Goal: Task Accomplishment & Management: Manage account settings

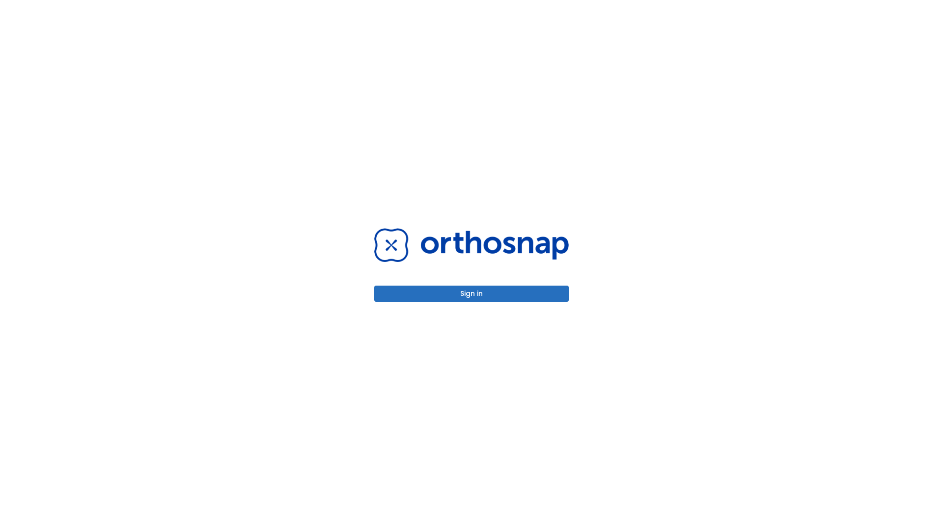
click at [471, 294] on button "Sign in" at bounding box center [471, 294] width 194 height 16
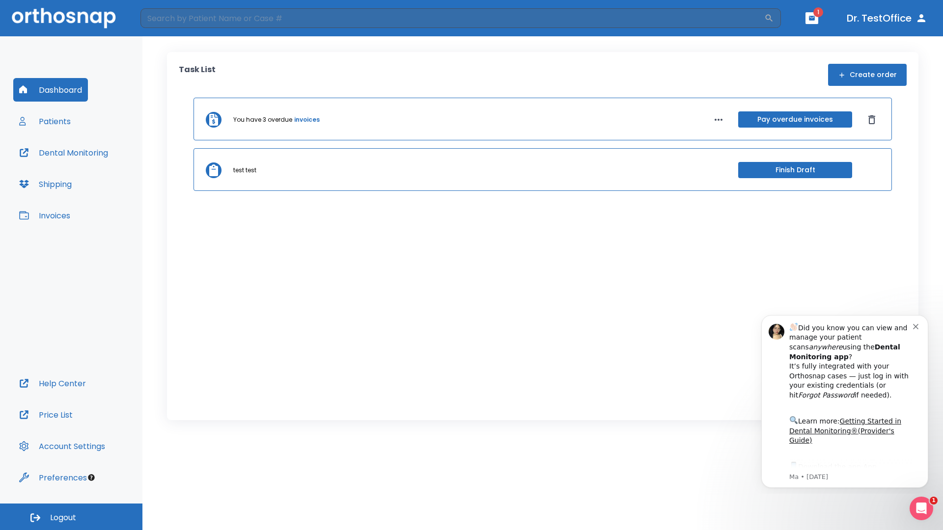
click at [71, 517] on span "Logout" at bounding box center [63, 517] width 26 height 11
